Goal: Answer question/provide support: Share knowledge or assist other users

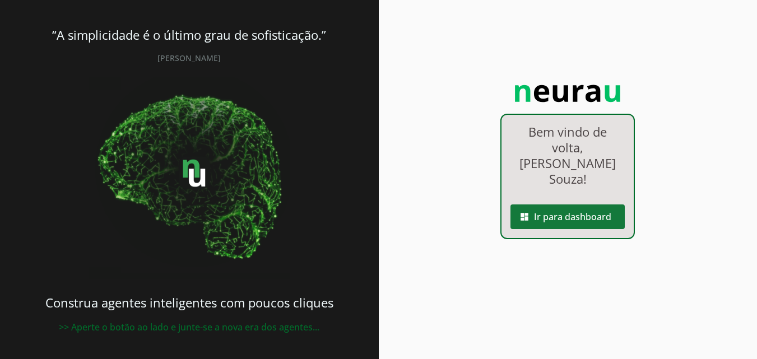
click at [602, 203] on span at bounding box center [568, 216] width 114 height 27
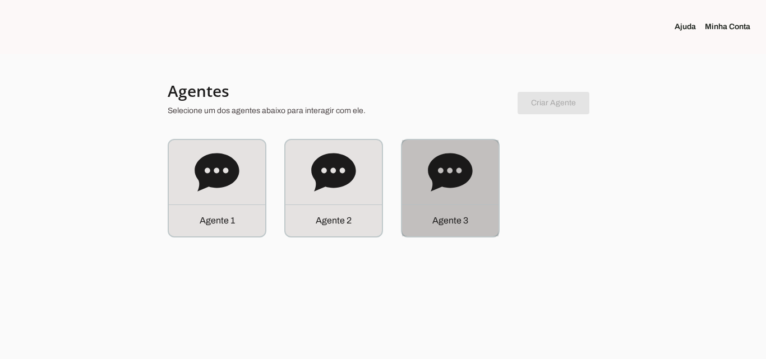
click at [448, 207] on div "Agente 3" at bounding box center [450, 221] width 96 height 32
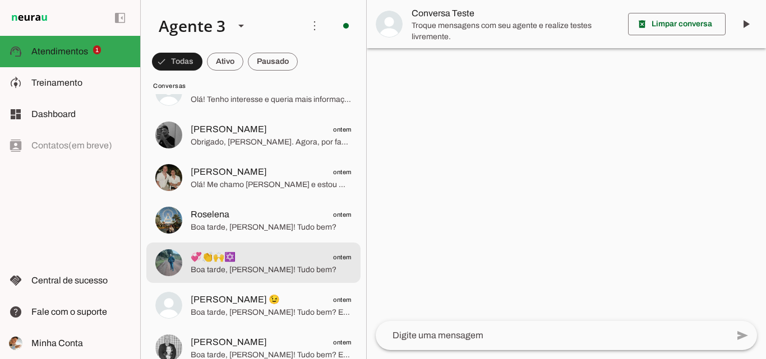
scroll to position [224, 0]
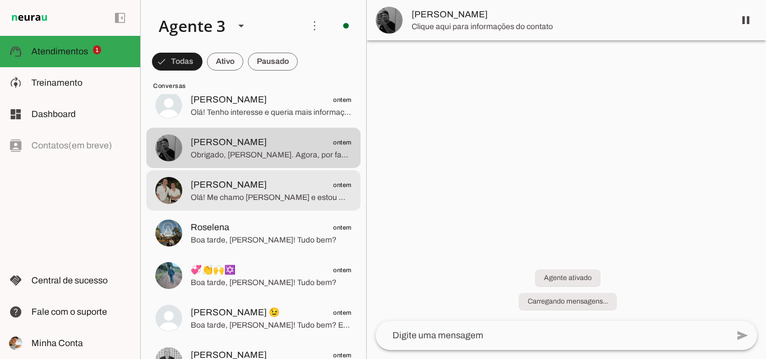
click at [284, 183] on span "[PERSON_NAME] ontem" at bounding box center [271, 185] width 161 height 14
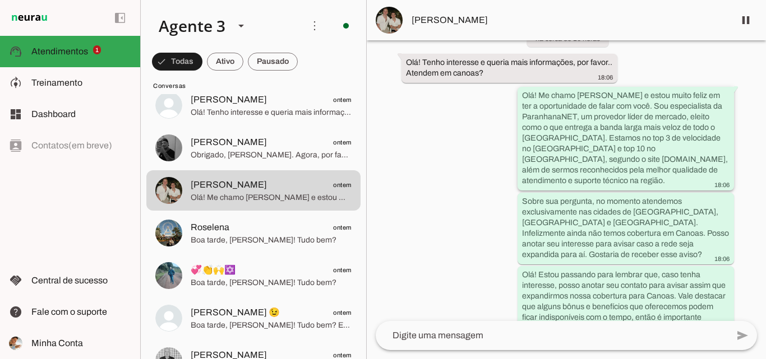
scroll to position [75, 0]
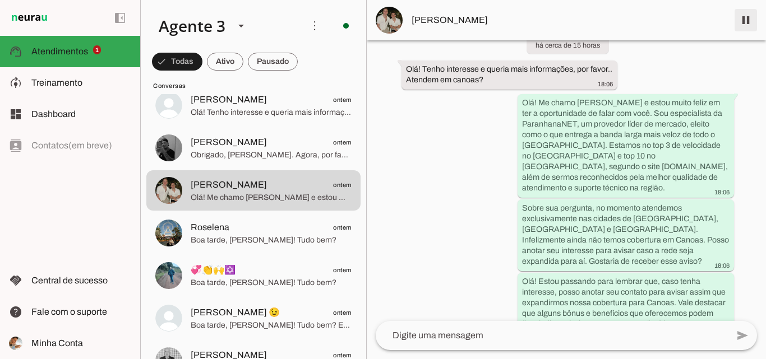
click at [752, 15] on span at bounding box center [745, 20] width 27 height 27
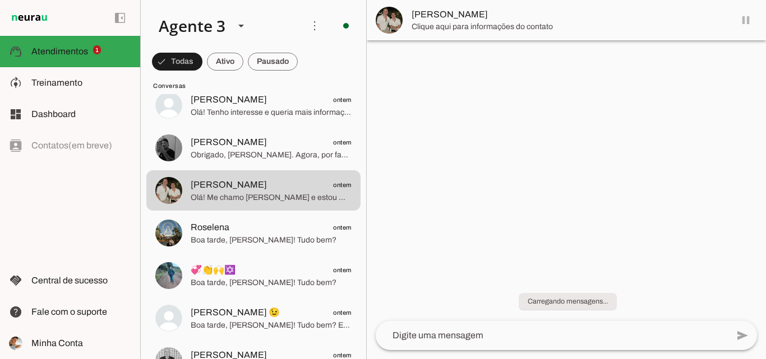
scroll to position [0, 0]
click at [528, 18] on span "[PERSON_NAME]" at bounding box center [568, 14] width 314 height 13
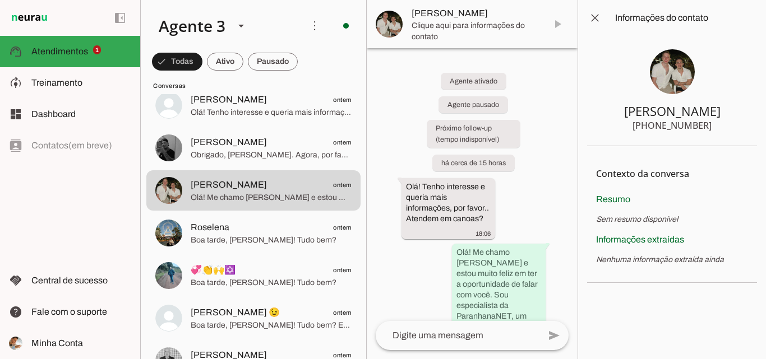
drag, startPoint x: 653, startPoint y: 126, endPoint x: 712, endPoint y: 131, distance: 59.1
click at [712, 131] on section "[PERSON_NAME] [PHONE_NUMBER]" at bounding box center [672, 91] width 170 height 110
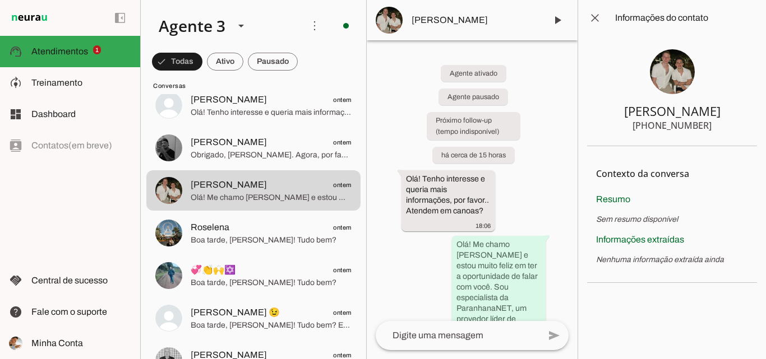
click at [671, 123] on div "[PHONE_NUMBER]" at bounding box center [671, 125] width 79 height 13
drag, startPoint x: 656, startPoint y: 124, endPoint x: 706, endPoint y: 128, distance: 50.0
click at [706, 128] on div "[PHONE_NUMBER]" at bounding box center [671, 125] width 79 height 13
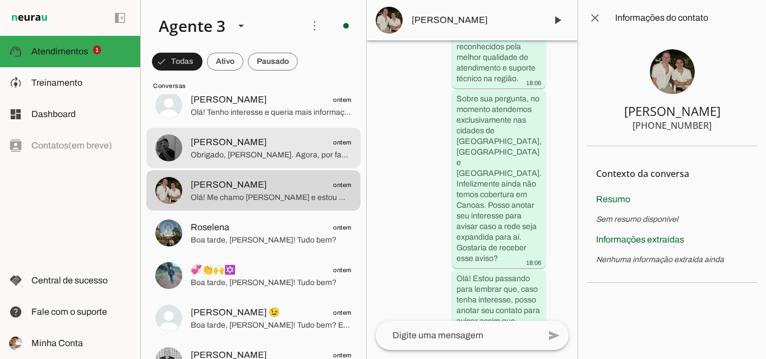
scroll to position [464, 0]
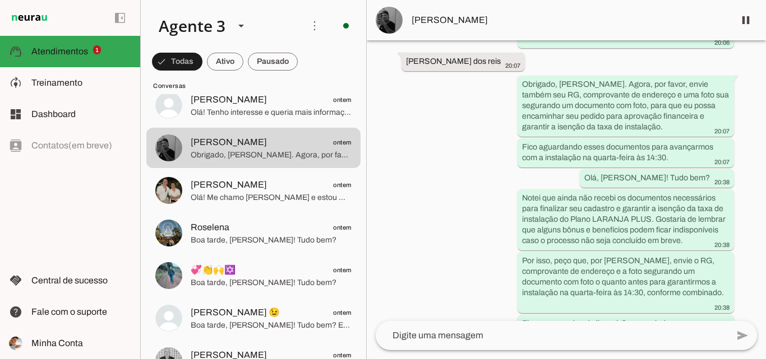
scroll to position [2331, 0]
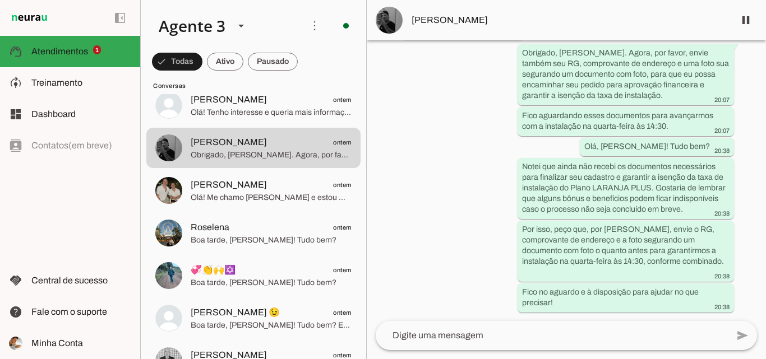
click at [497, 8] on md-item "[PERSON_NAME]" at bounding box center [566, 20] width 399 height 40
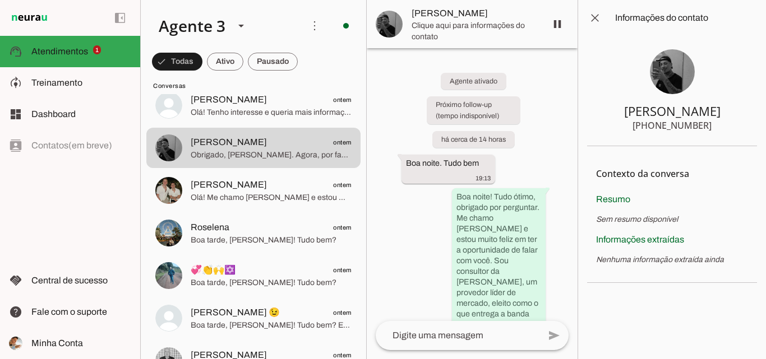
drag, startPoint x: 656, startPoint y: 123, endPoint x: 715, endPoint y: 128, distance: 59.1
click at [715, 128] on section "[PERSON_NAME] [PHONE_NUMBER]" at bounding box center [672, 91] width 170 height 110
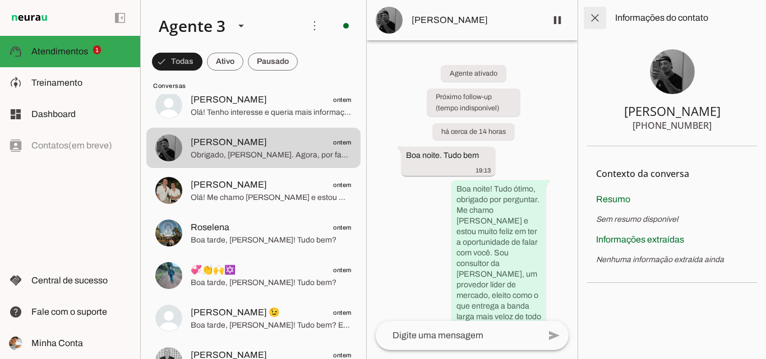
click at [594, 16] on span at bounding box center [594, 17] width 27 height 27
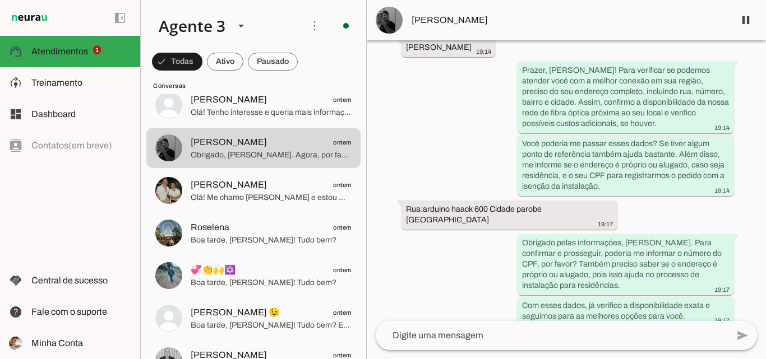
scroll to position [312, 0]
